Goal: Task Accomplishment & Management: Complete application form

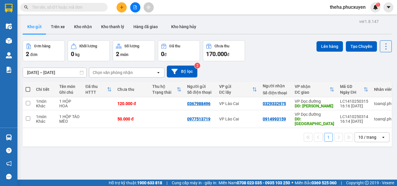
click at [127, 5] on div at bounding box center [135, 7] width 44 height 10
click at [123, 4] on button at bounding box center [121, 7] width 10 height 10
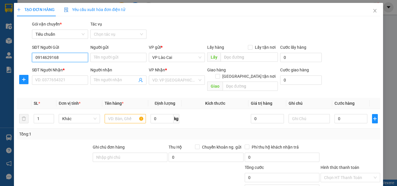
type input "0914629168"
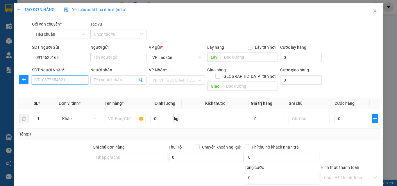
click at [66, 83] on input "SĐT Người Nhận *" at bounding box center [60, 79] width 56 height 9
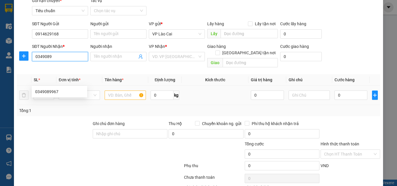
scroll to position [29, 0]
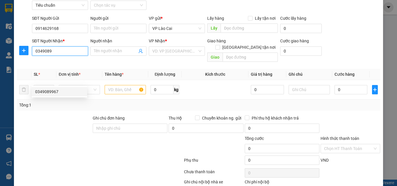
click at [73, 92] on div "0349089967" at bounding box center [59, 92] width 48 height 6
type input "0349089967"
type input "HẠ LONG"
type input "0349089967"
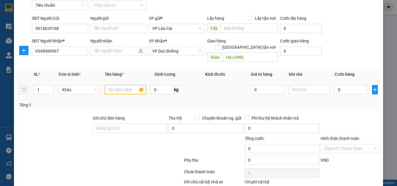
click at [119, 85] on input "text" at bounding box center [125, 89] width 41 height 9
type input "1 túi điện thoại"
click at [353, 86] on input "0" at bounding box center [350, 89] width 33 height 9
type input "1"
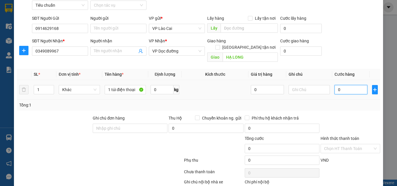
type input "1"
type input "10"
type input "100"
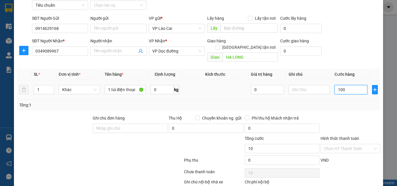
type input "100"
type input "100.000"
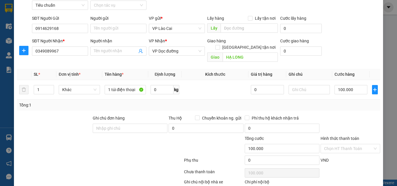
click at [352, 100] on div "Tổng: 1" at bounding box center [198, 105] width 363 height 11
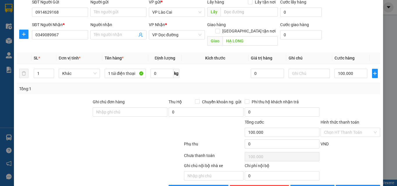
scroll to position [58, 0]
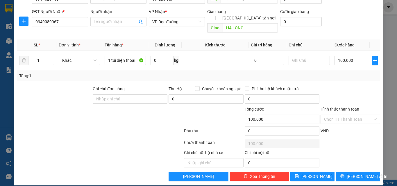
click at [357, 162] on div "Transit Pickup Surcharge Ids Transit Deliver Surcharge Ids Transit Deliver Surc…" at bounding box center [198, 72] width 363 height 219
click at [356, 173] on span "[PERSON_NAME] và In" at bounding box center [366, 176] width 41 height 6
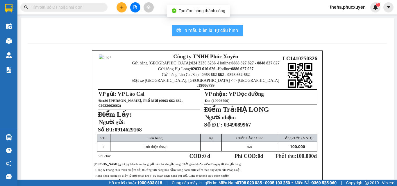
click at [213, 28] on span "In mẫu biên lai tự cấu hình" at bounding box center [210, 30] width 55 height 7
